Goal: Information Seeking & Learning: Learn about a topic

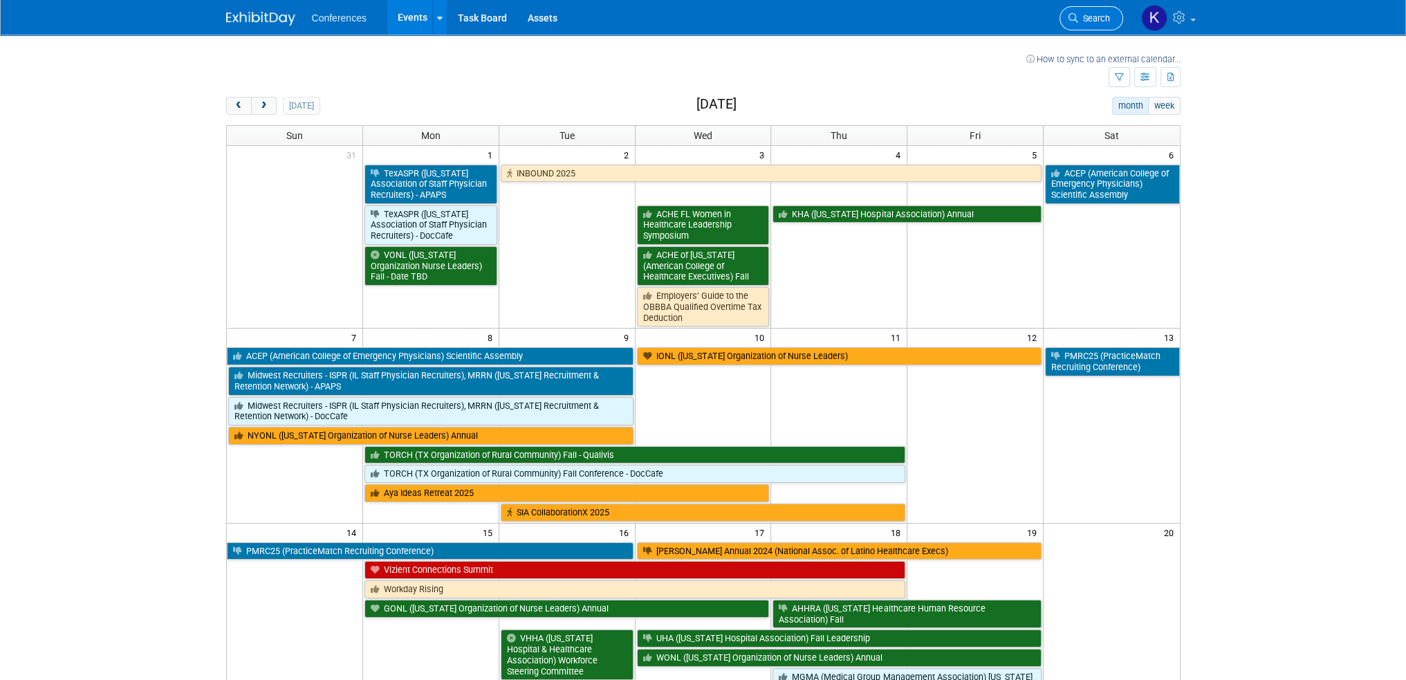
click at [1090, 13] on span "Search" at bounding box center [1094, 18] width 32 height 10
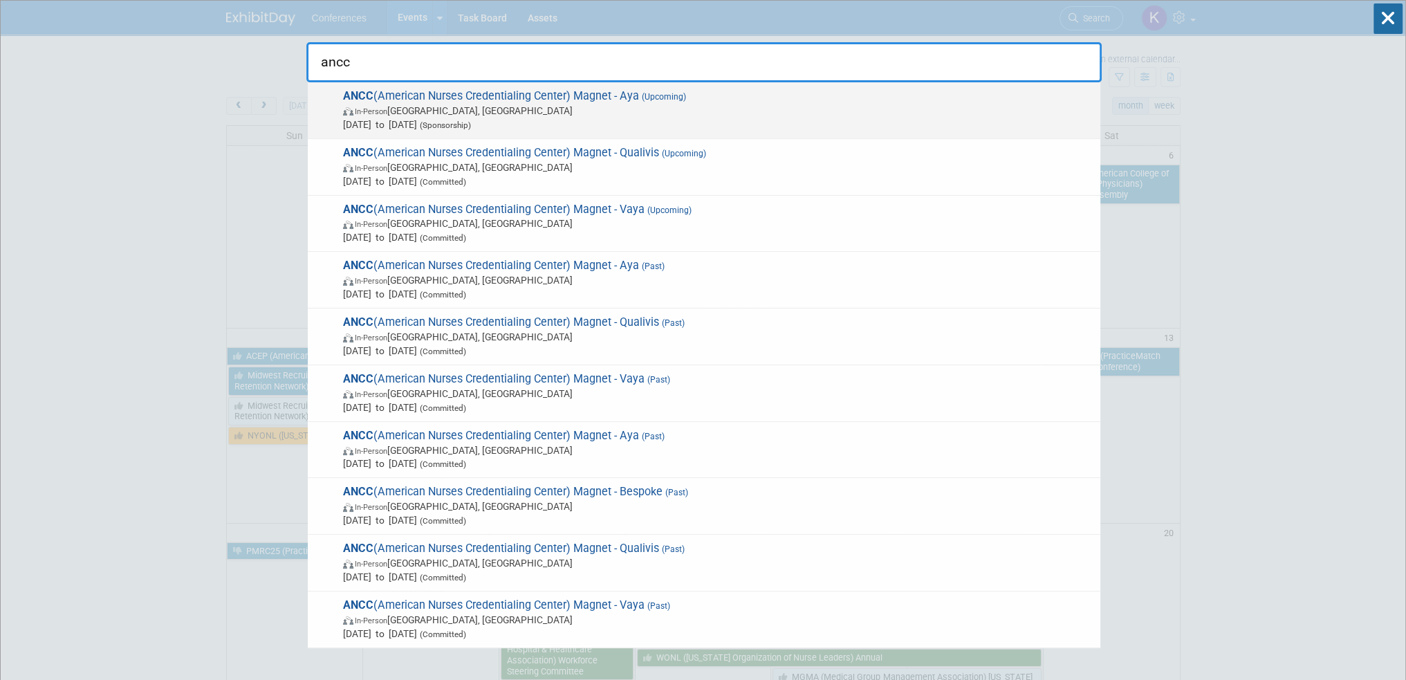
type input "ancc"
click at [750, 104] on span "In-Person Atlanta, GA" at bounding box center [718, 111] width 750 height 14
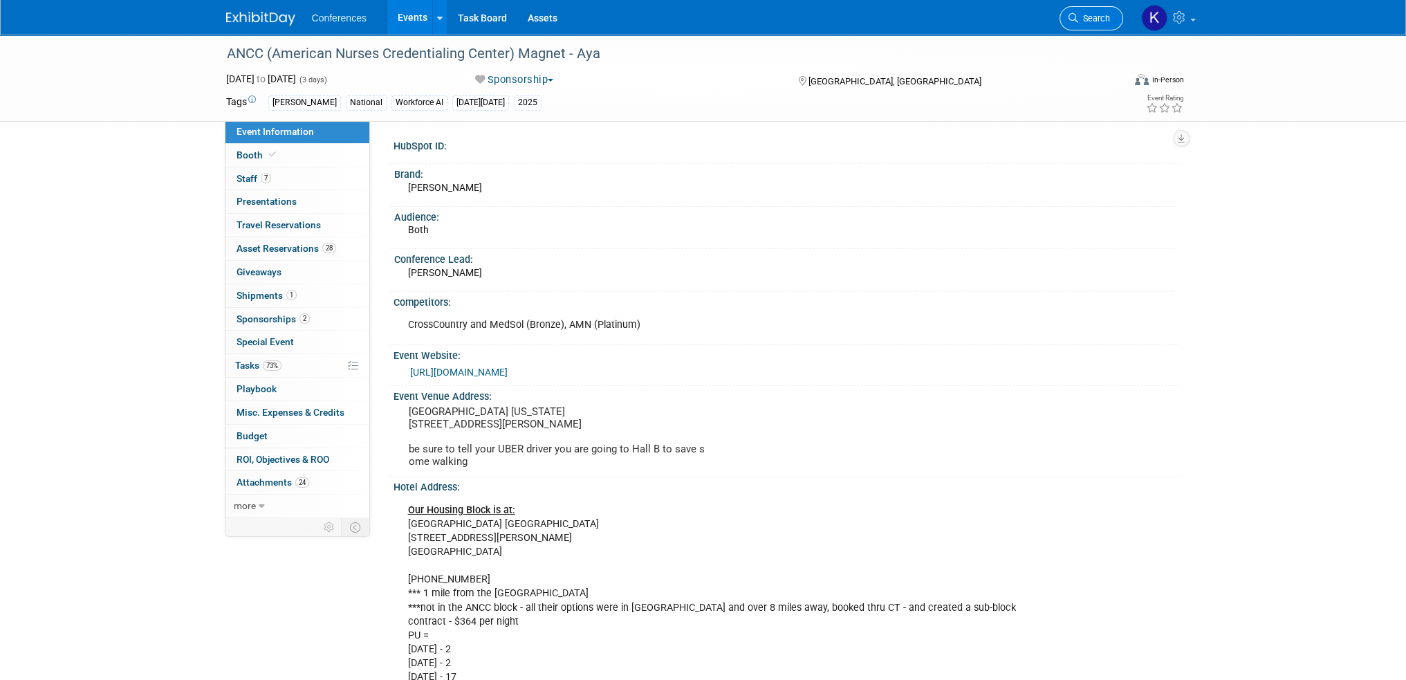
click at [1084, 14] on span "Search" at bounding box center [1094, 18] width 32 height 10
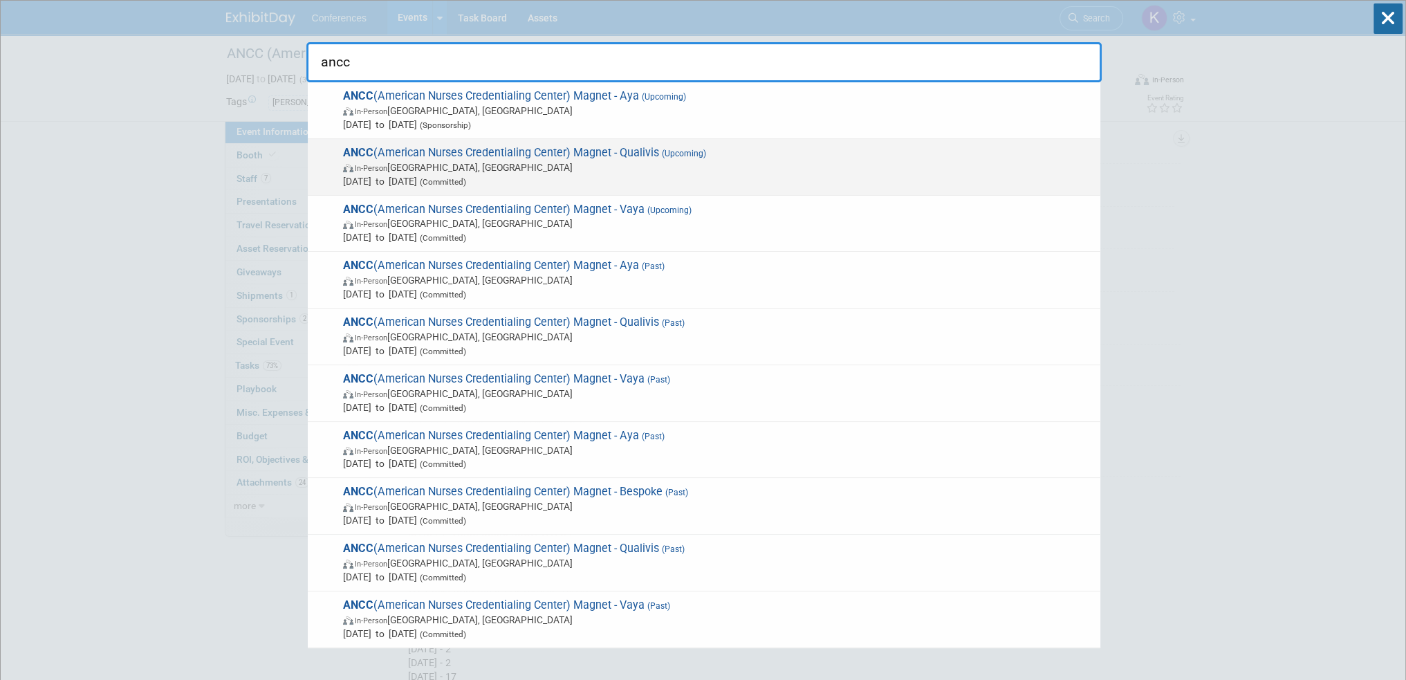
type input "ancc"
click at [828, 176] on span "Oct 8, 2025 to Oct 10, 2025 (Committed)" at bounding box center [718, 181] width 750 height 14
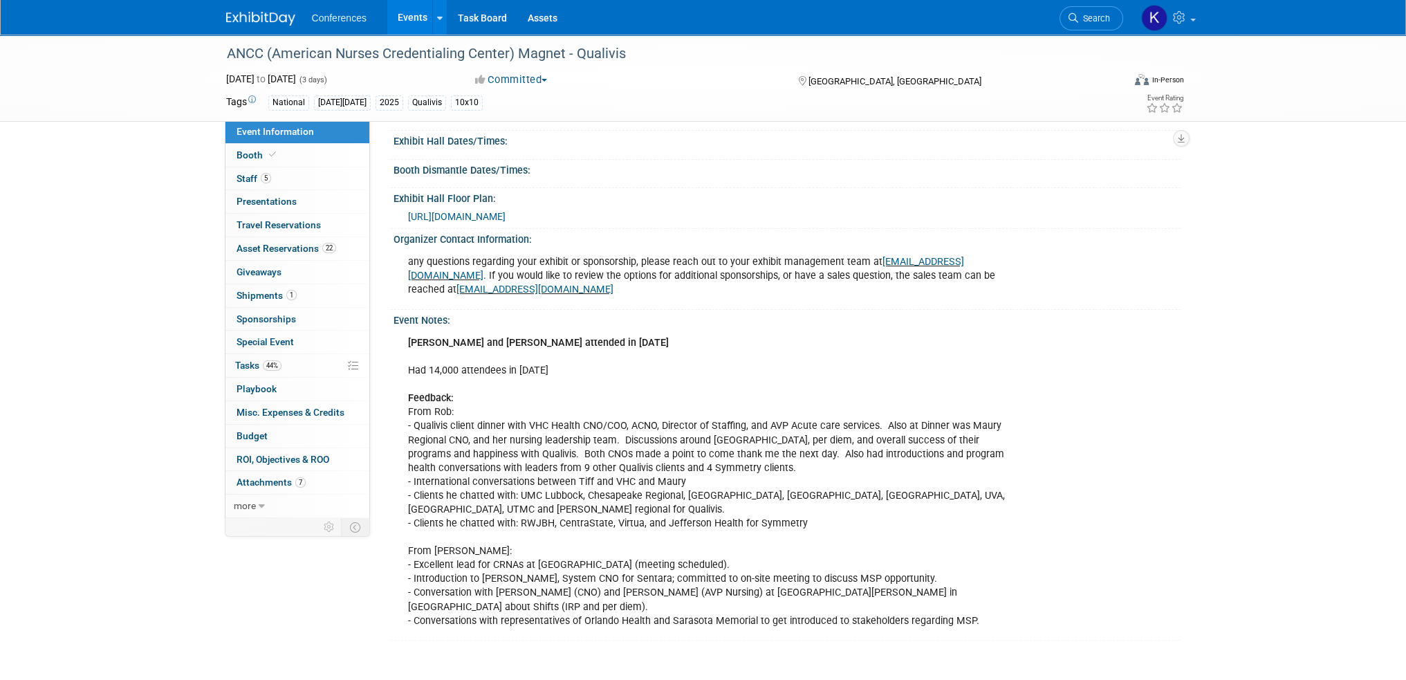
scroll to position [369, 0]
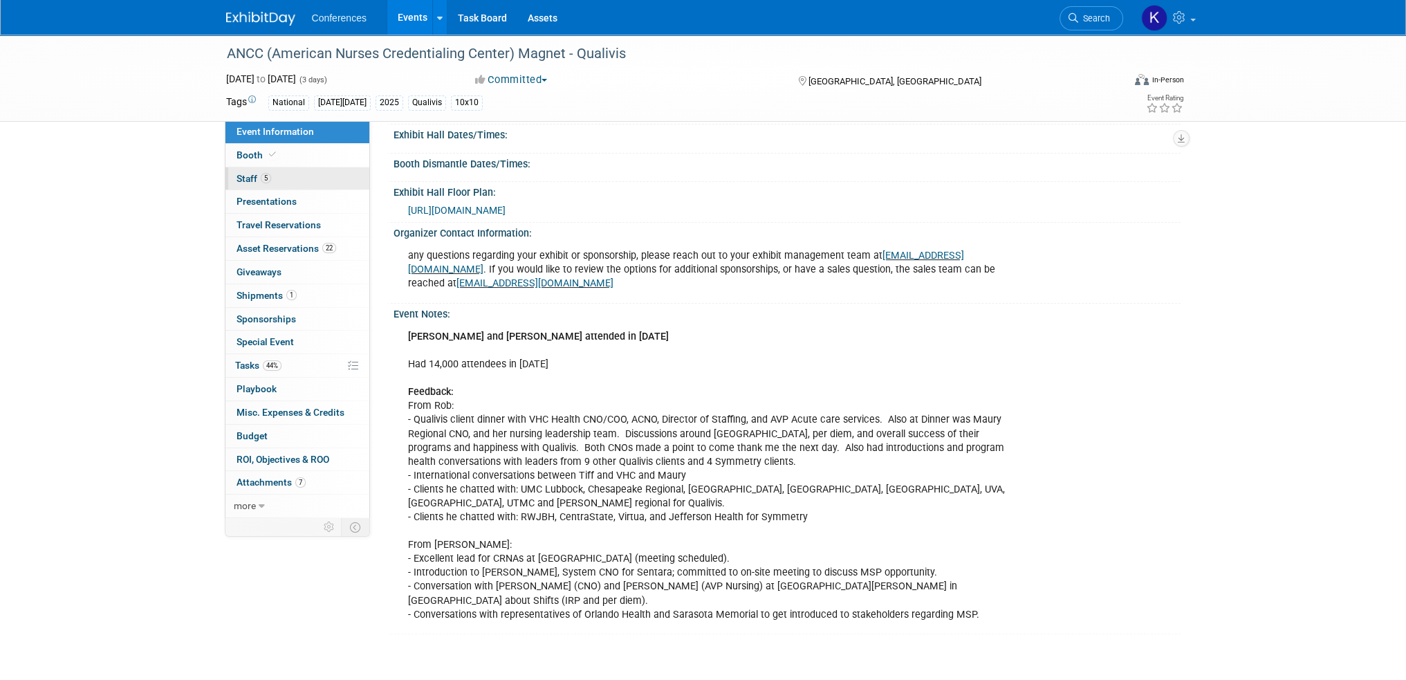
click at [304, 176] on link "5 Staff 5" at bounding box center [297, 178] width 144 height 23
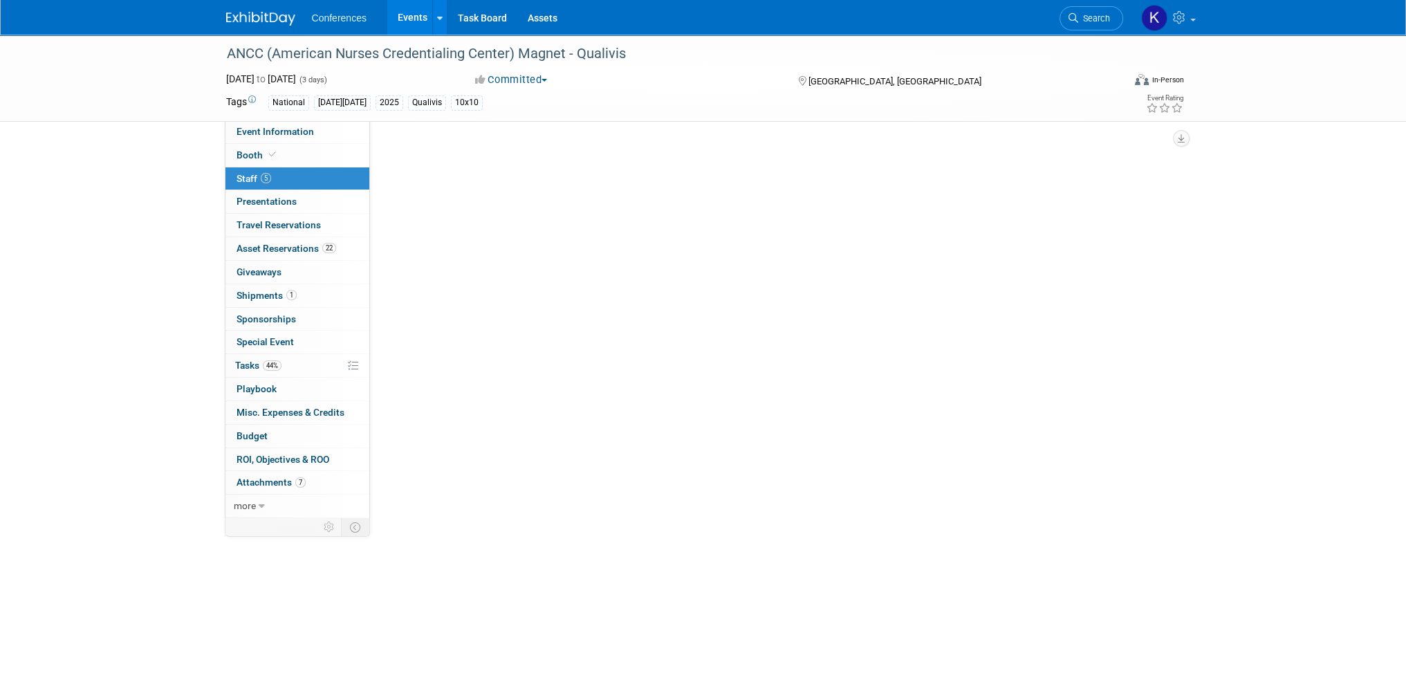
scroll to position [0, 0]
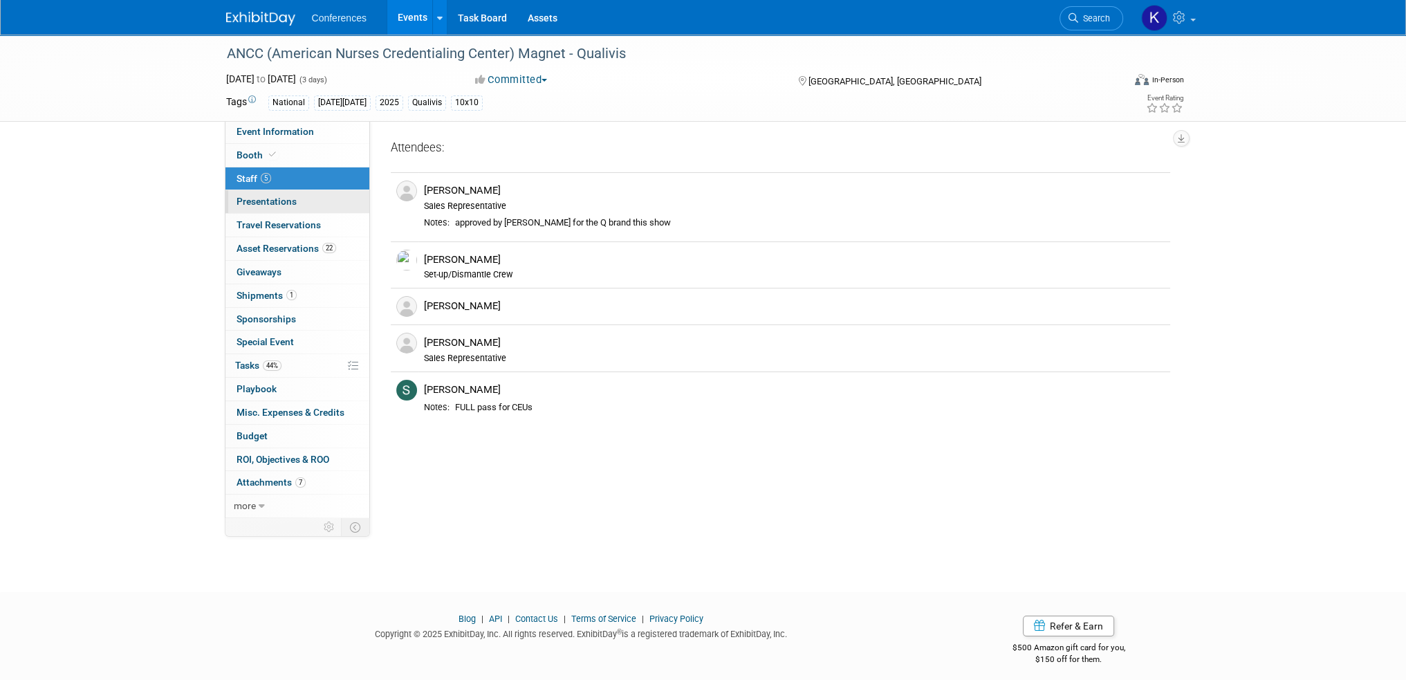
click at [311, 196] on link "0 Presentations 0" at bounding box center [297, 201] width 144 height 23
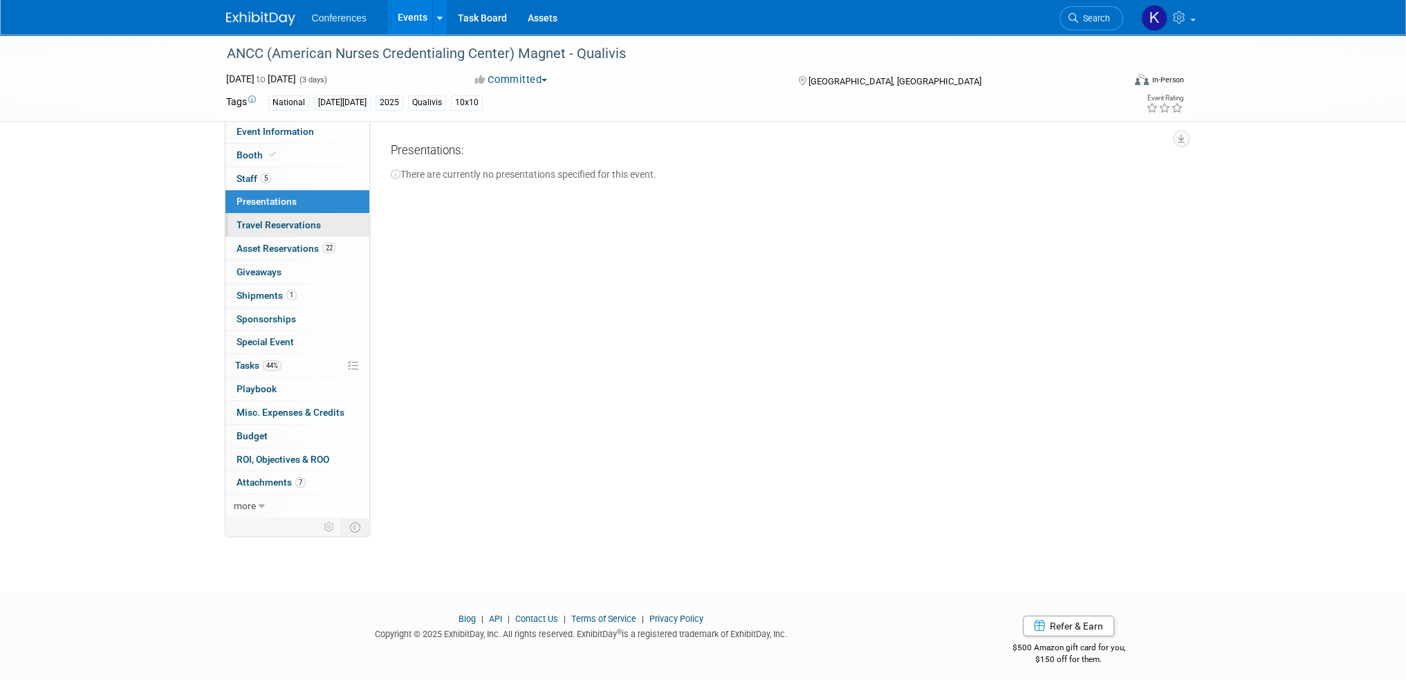
click at [321, 226] on link "0 Travel Reservations 0" at bounding box center [297, 225] width 144 height 23
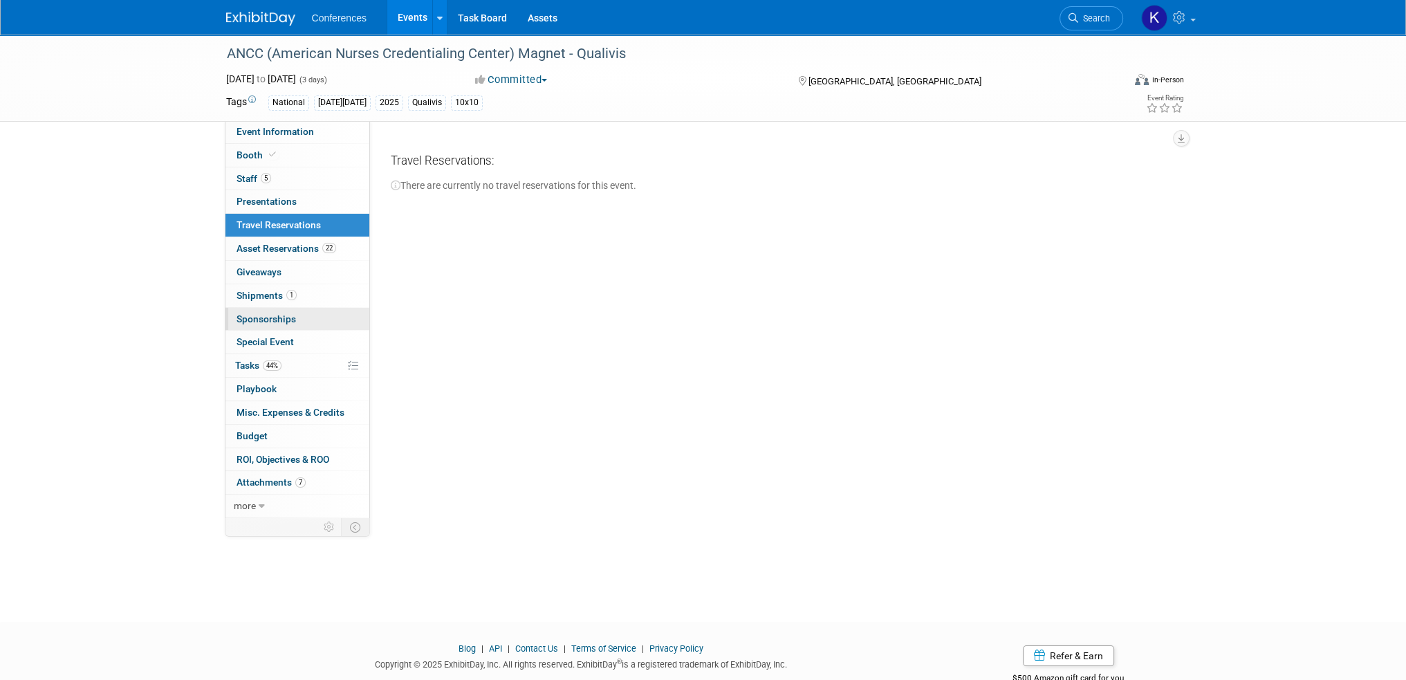
click at [283, 313] on span "Sponsorships 0" at bounding box center [265, 318] width 59 height 11
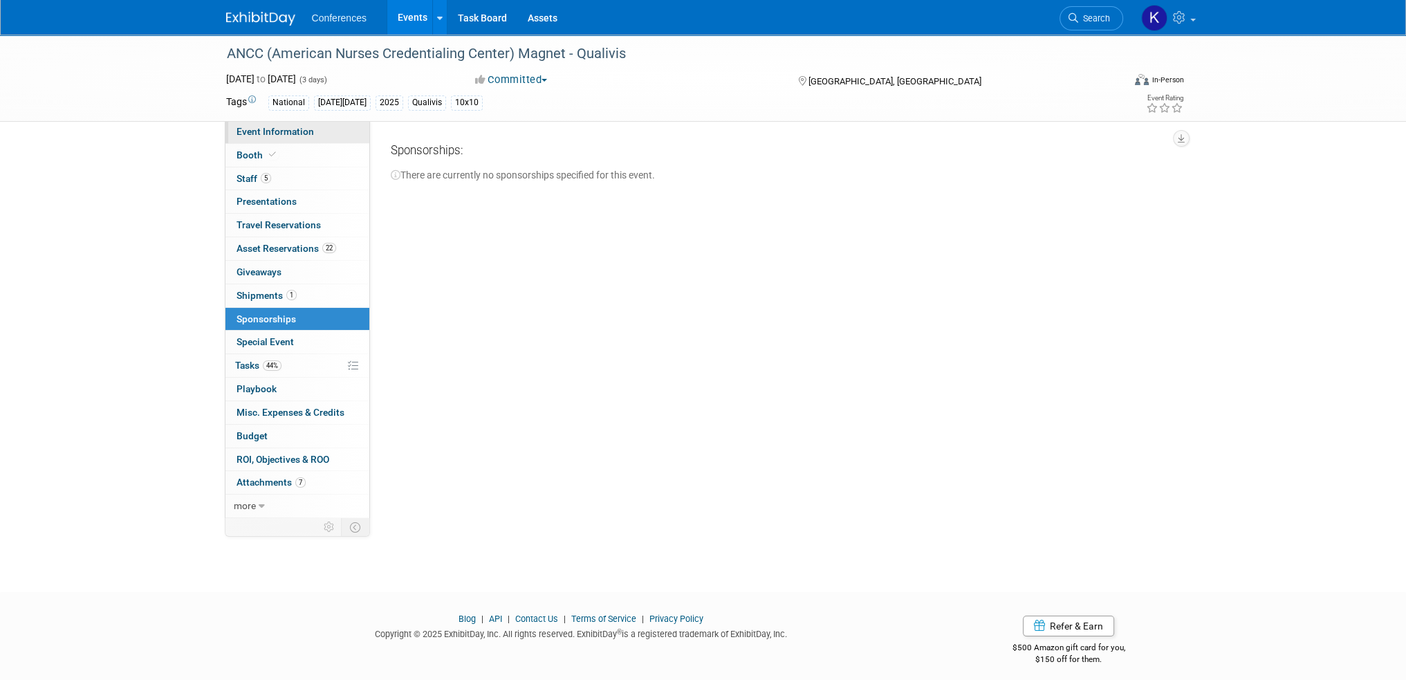
click at [269, 123] on link "Event Information" at bounding box center [297, 131] width 144 height 23
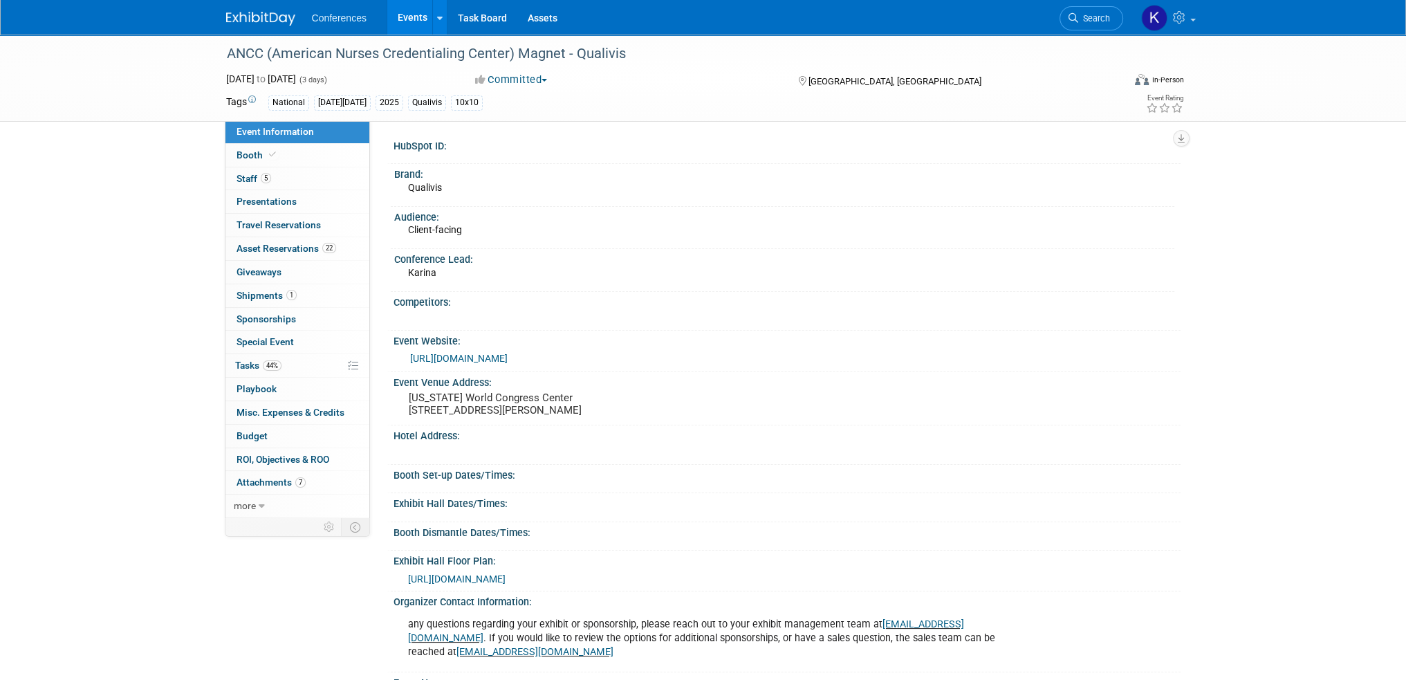
click at [1104, 15] on span "Search" at bounding box center [1094, 18] width 32 height 10
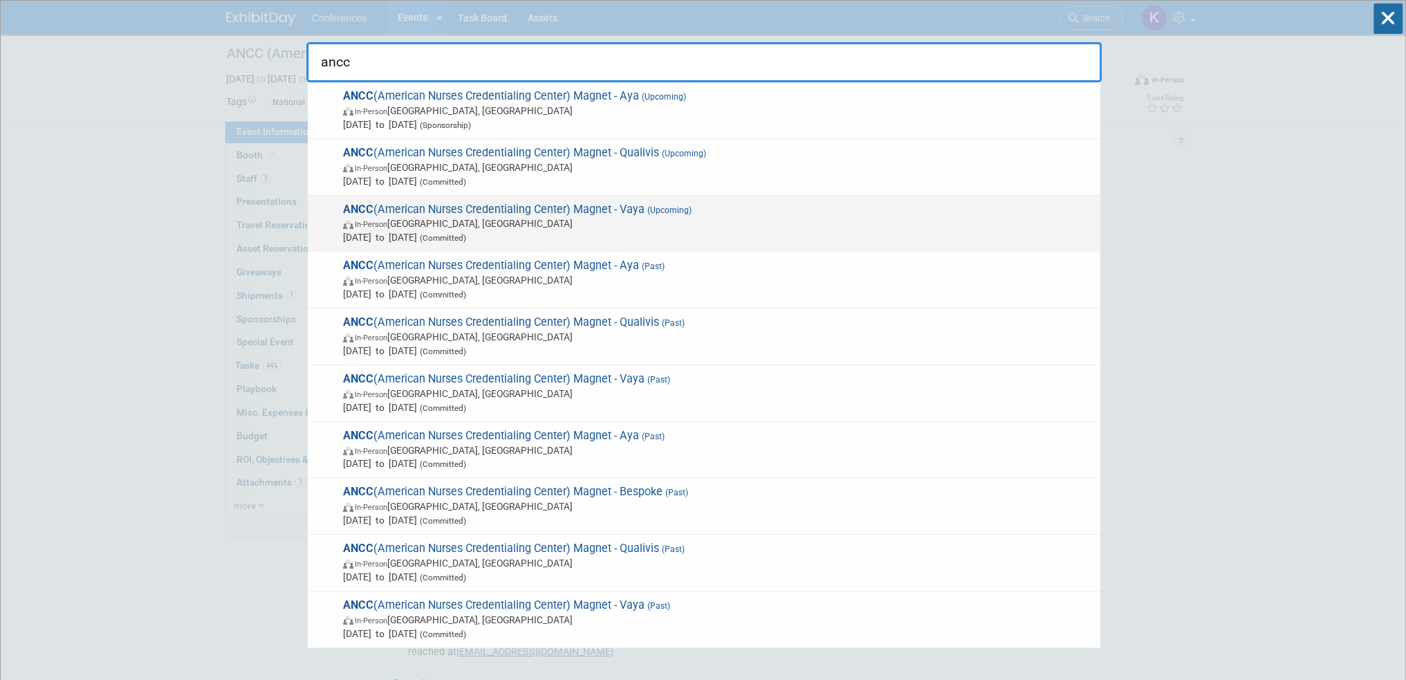
type input "ancc"
click at [741, 209] on span "ANCC (American Nurses Credentialing Center) Magnet - Vaya (Upcoming) In-Person …" at bounding box center [716, 224] width 754 height 42
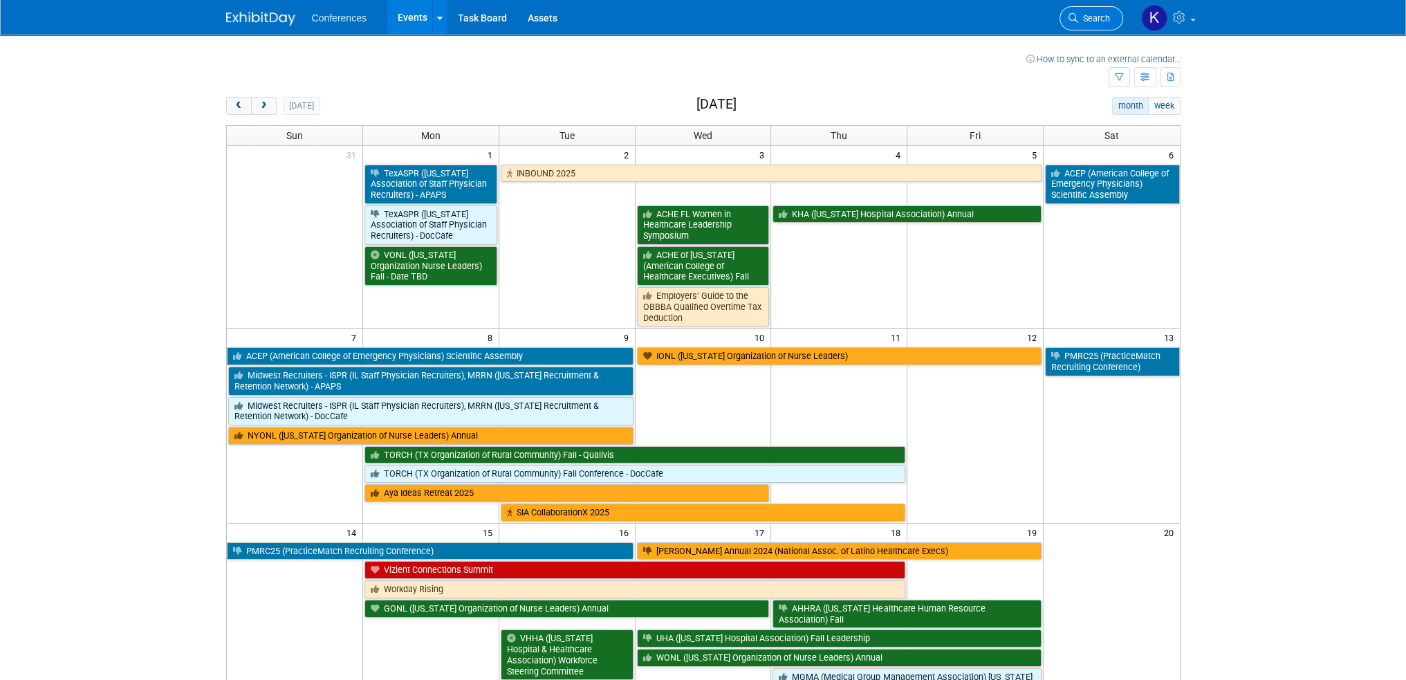
click at [1082, 19] on span "Search" at bounding box center [1094, 18] width 32 height 10
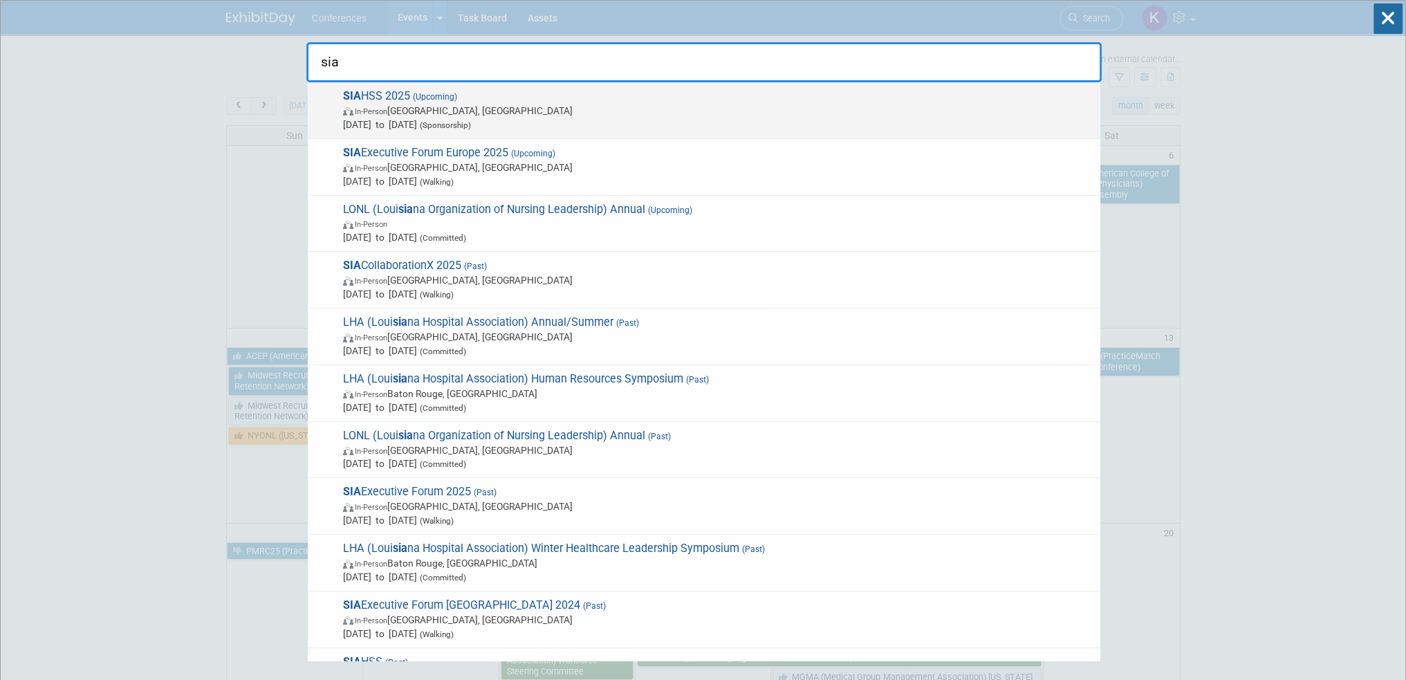
type input "sia"
click at [655, 108] on span "In-Person Las Vegas, NV" at bounding box center [718, 111] width 750 height 14
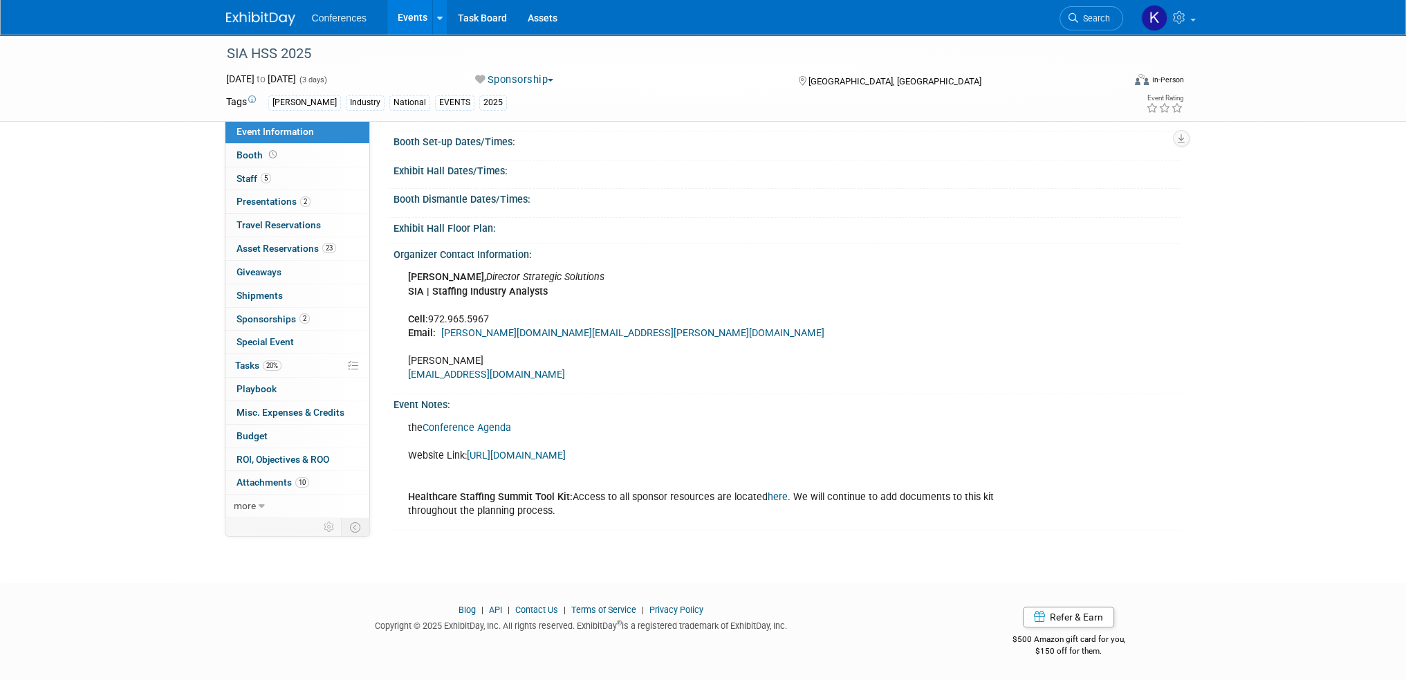
scroll to position [563, 0]
click at [537, 449] on link "[URL][DOMAIN_NAME]" at bounding box center [516, 455] width 99 height 12
click at [287, 323] on span "Sponsorships 2" at bounding box center [272, 318] width 73 height 11
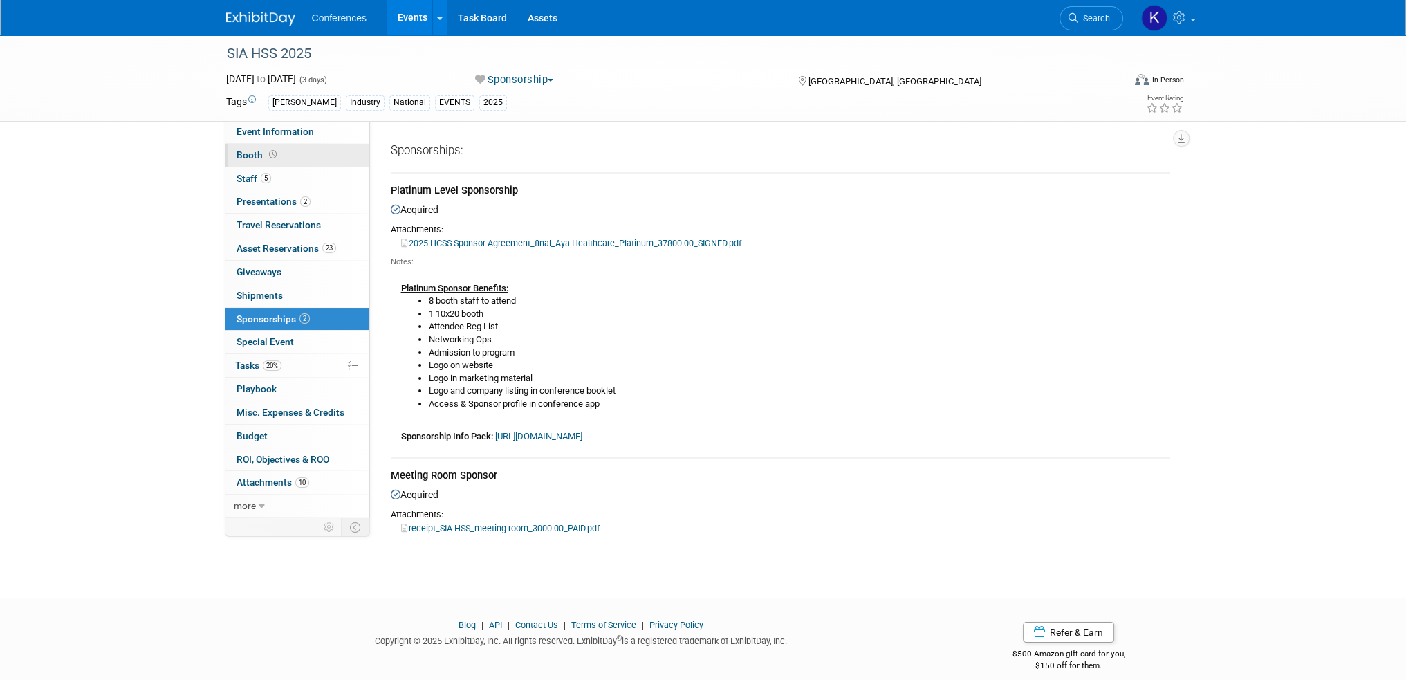
click at [306, 147] on link "Booth" at bounding box center [297, 155] width 144 height 23
